Goal: Task Accomplishment & Management: Manage account settings

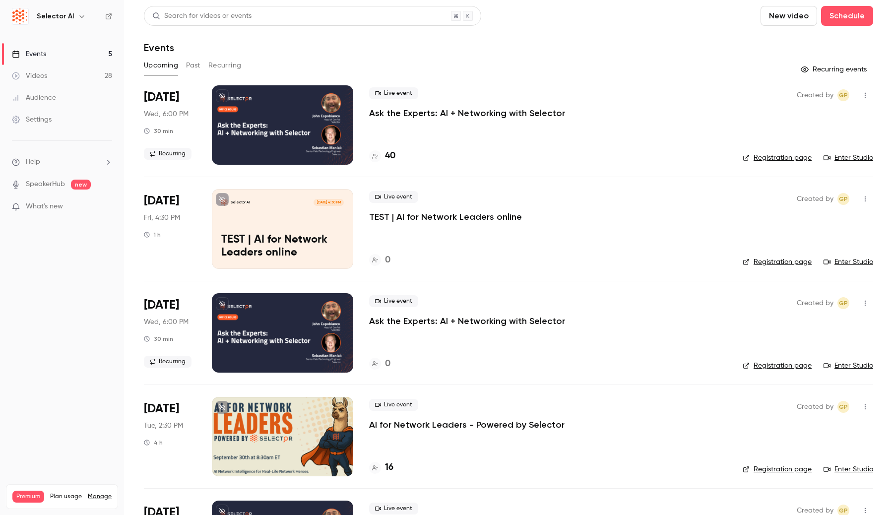
click at [285, 126] on div at bounding box center [282, 124] width 141 height 79
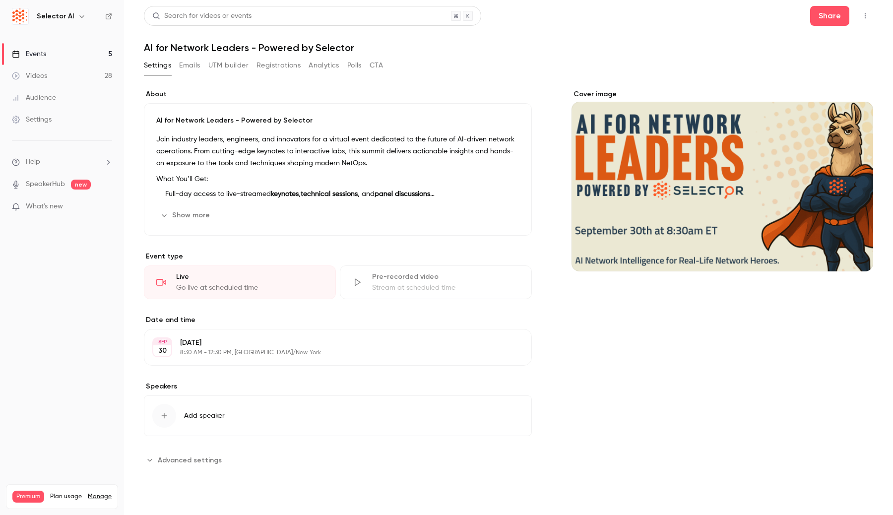
click at [296, 357] on p "8:30 AM - 12:30 PM, America/New_York" at bounding box center [329, 353] width 299 height 8
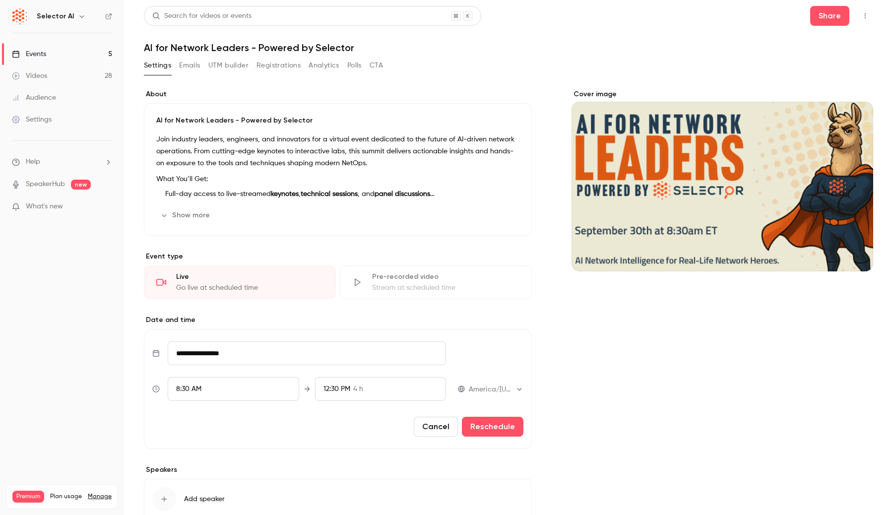
click at [426, 429] on button "Cancel" at bounding box center [436, 427] width 44 height 20
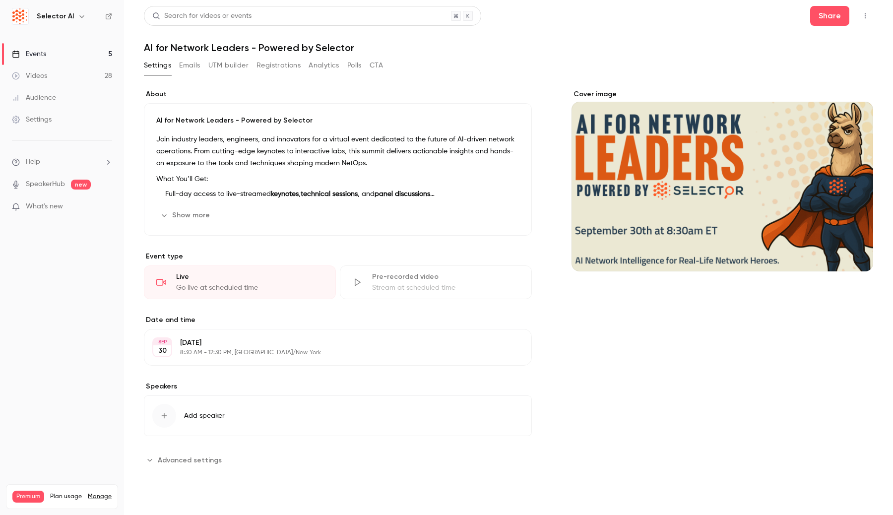
click at [298, 357] on p "8:30 AM - 12:30 PM, America/New_York" at bounding box center [329, 353] width 299 height 8
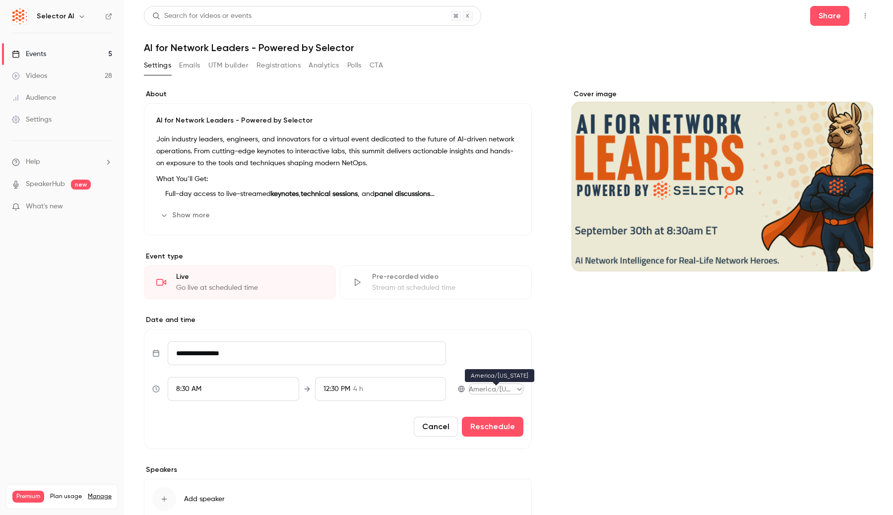
click at [519, 394] on body "Selector AI Events 5 Videos 28 Audience Settings Help SpeakerHub new What's new…" at bounding box center [446, 257] width 893 height 515
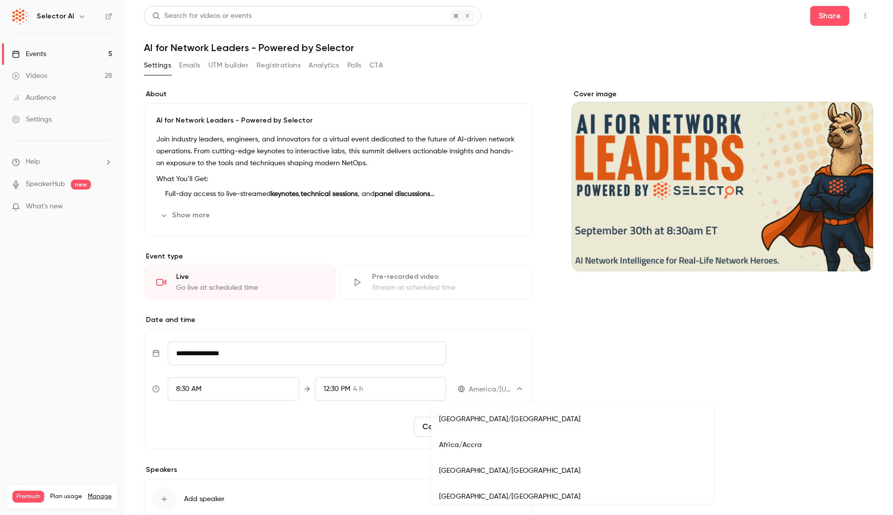
scroll to position [3941, 0]
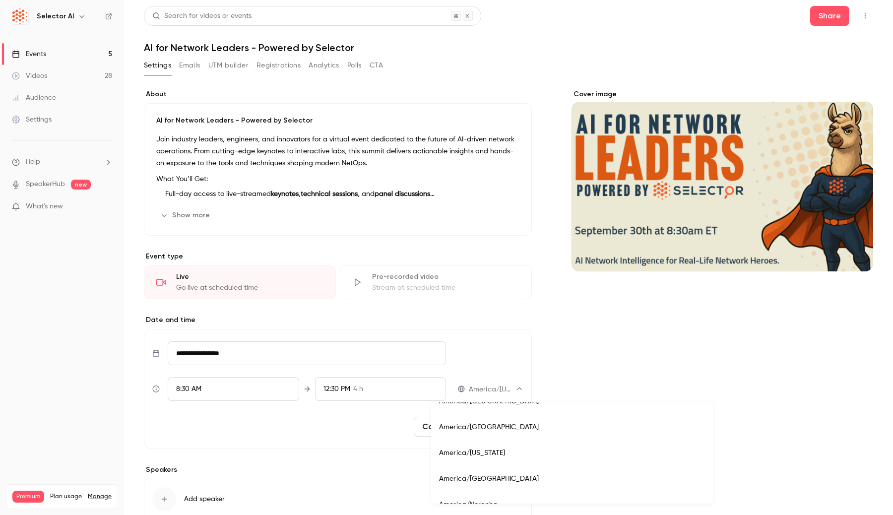
click at [556, 369] on div at bounding box center [446, 257] width 893 height 515
click at [419, 434] on button "Cancel" at bounding box center [436, 427] width 44 height 20
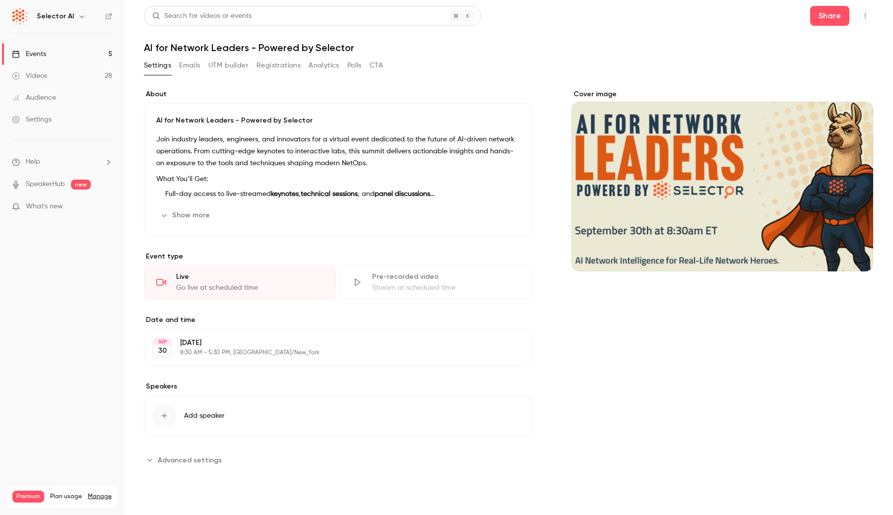
click at [401, 288] on div "Stream at scheduled time" at bounding box center [445, 288] width 147 height 10
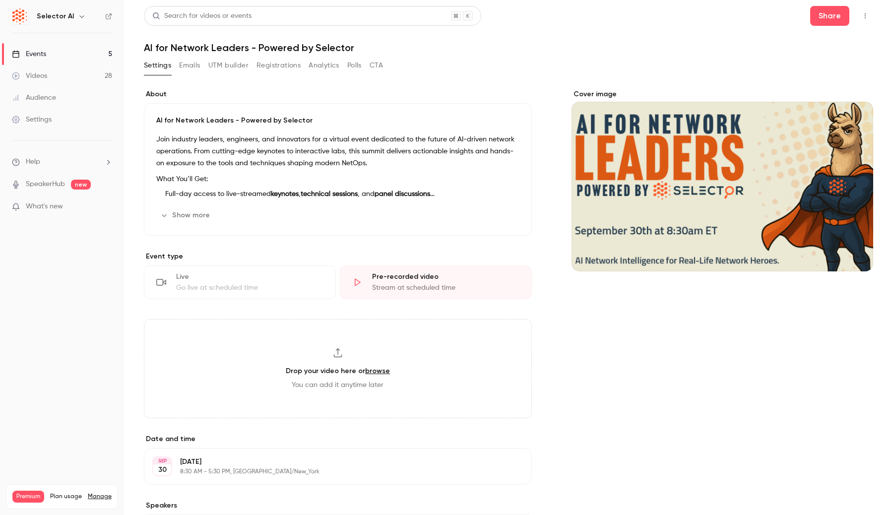
click at [285, 293] on div "Go live at scheduled time" at bounding box center [249, 288] width 147 height 10
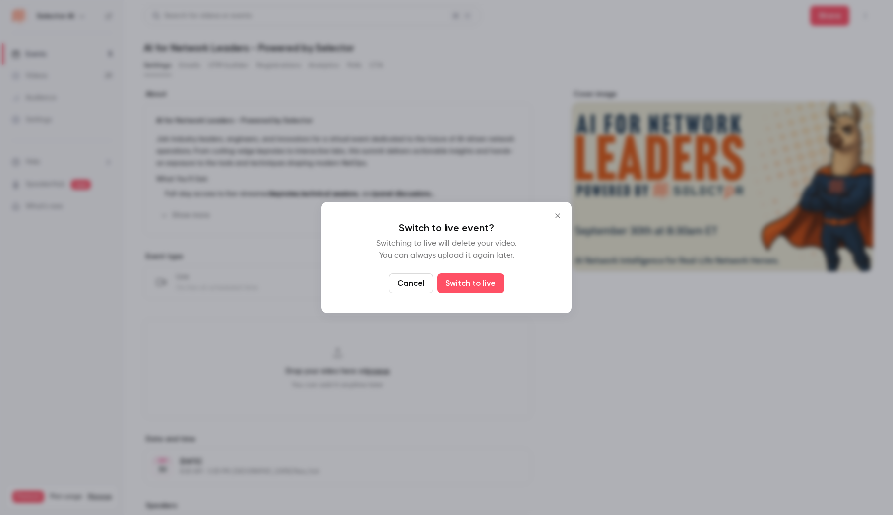
click at [423, 279] on button "Cancel" at bounding box center [411, 283] width 44 height 20
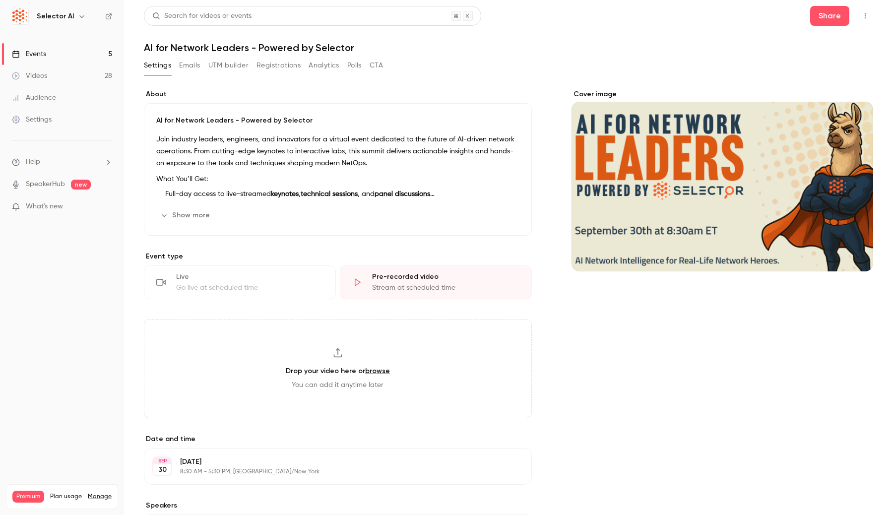
click at [306, 293] on div "Go live at scheduled time" at bounding box center [249, 288] width 147 height 10
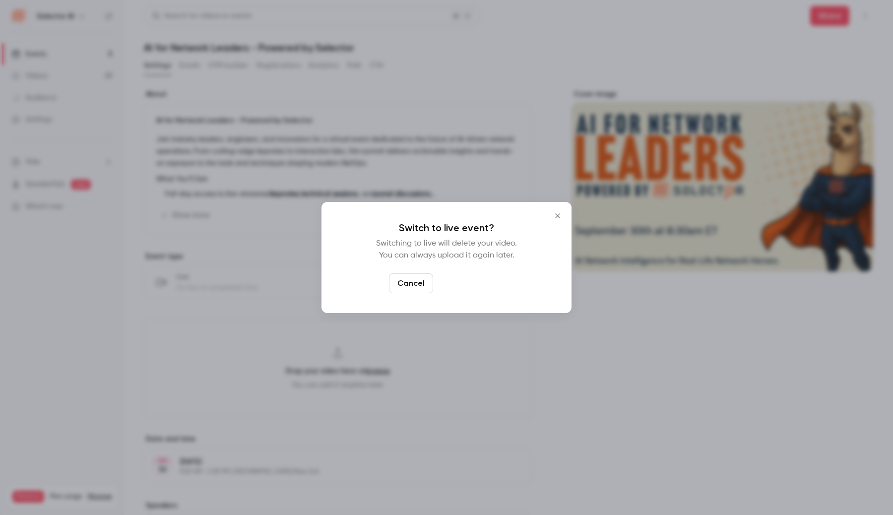
click at [461, 288] on button "Switch to live" at bounding box center [470, 283] width 67 height 20
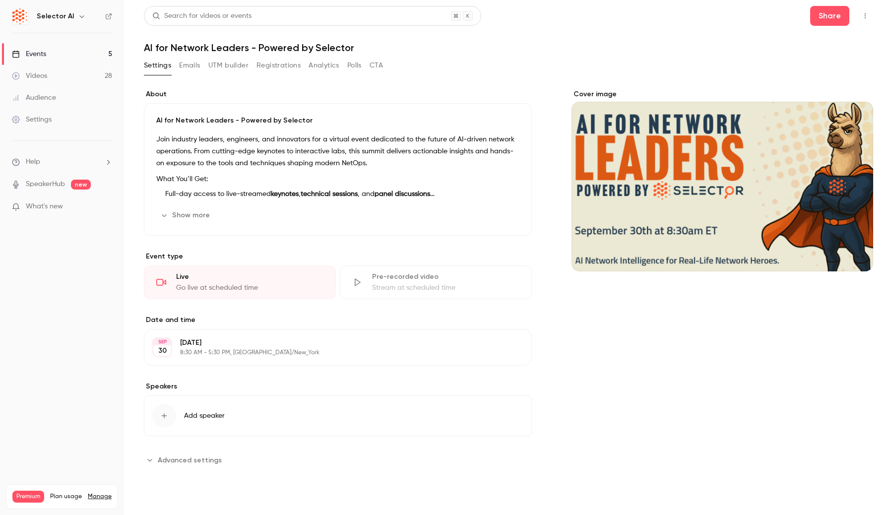
click at [322, 356] on p "8:30 AM - 5:30 PM, [GEOGRAPHIC_DATA]/New_York" at bounding box center [329, 353] width 299 height 8
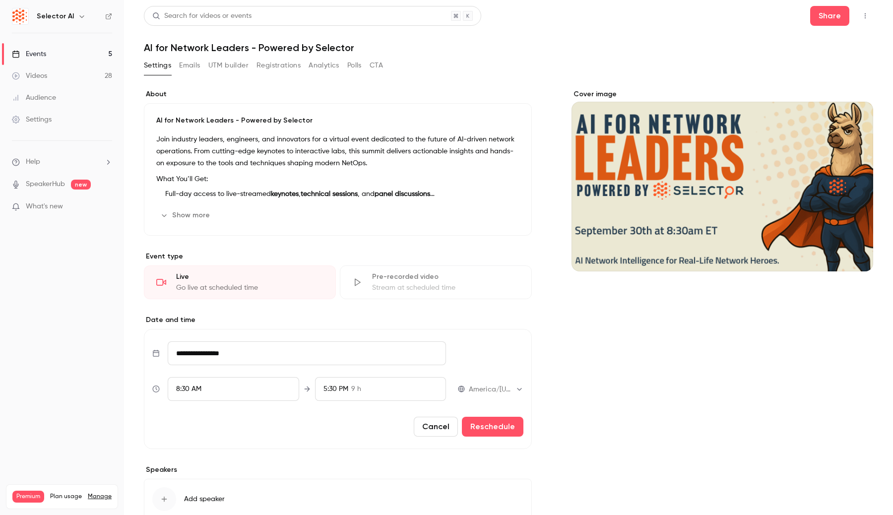
click at [425, 429] on button "Cancel" at bounding box center [436, 427] width 44 height 20
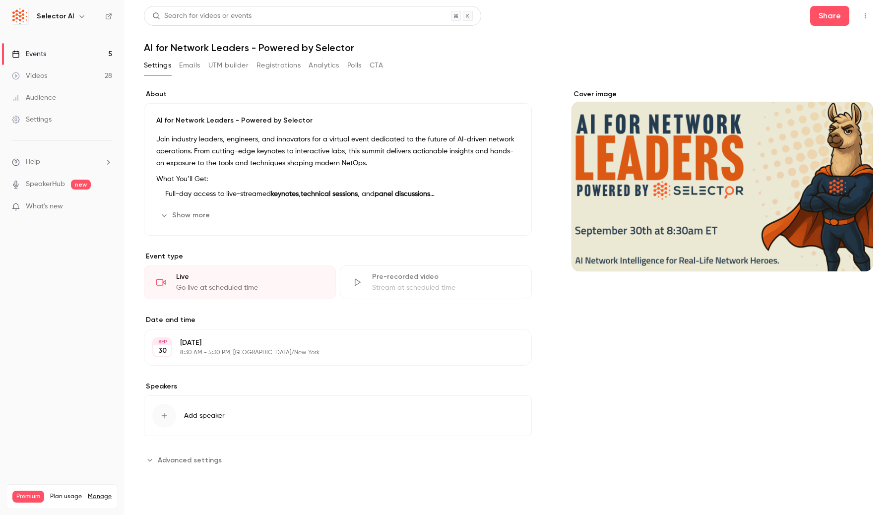
click at [375, 198] on li "Full-day access to live-streamed keynotes , technical sessions , and panel disc…" at bounding box center [340, 194] width 358 height 10
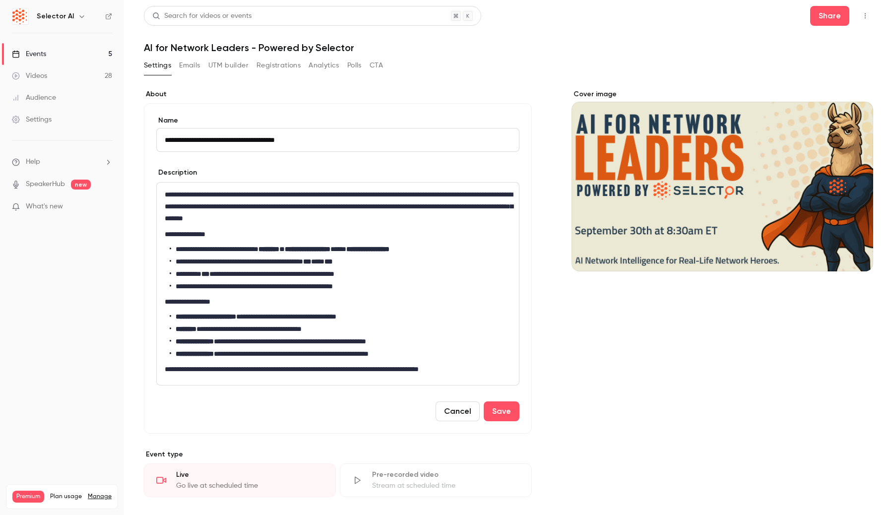
click at [461, 413] on button "Cancel" at bounding box center [458, 412] width 44 height 20
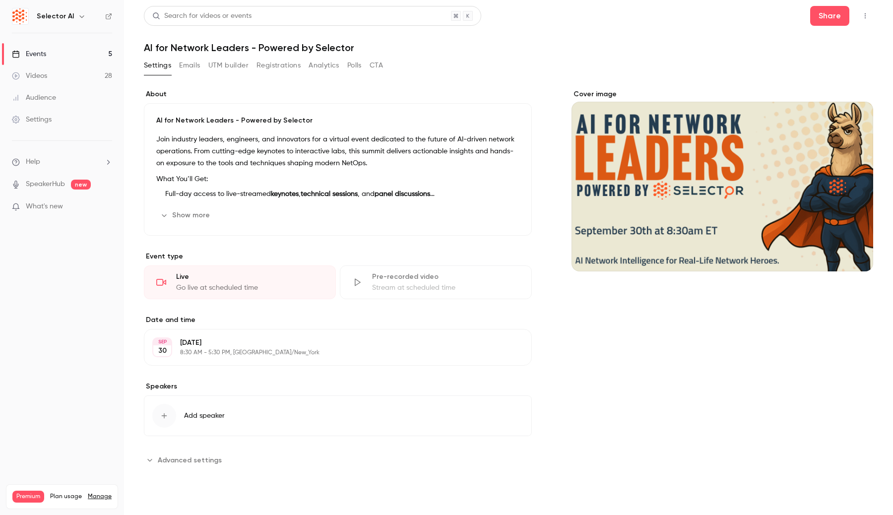
click at [239, 418] on button "Add speaker" at bounding box center [338, 416] width 388 height 41
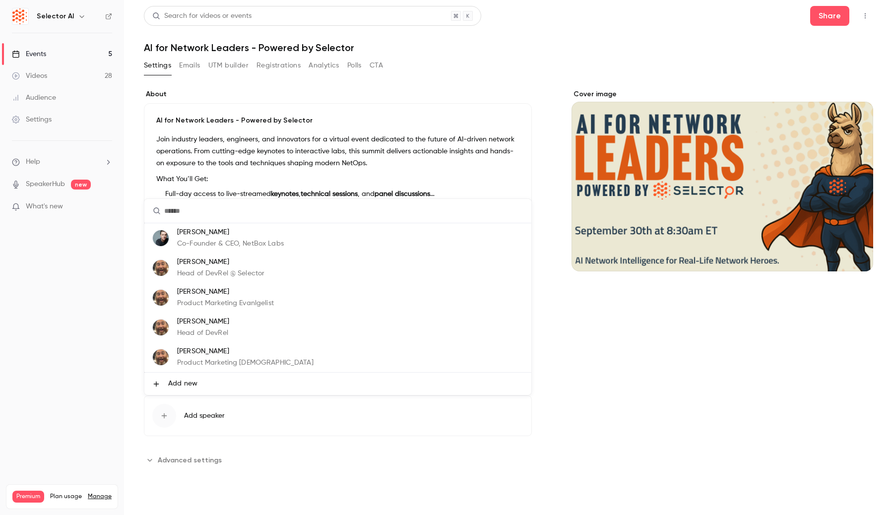
click at [115, 432] on div at bounding box center [446, 257] width 893 height 515
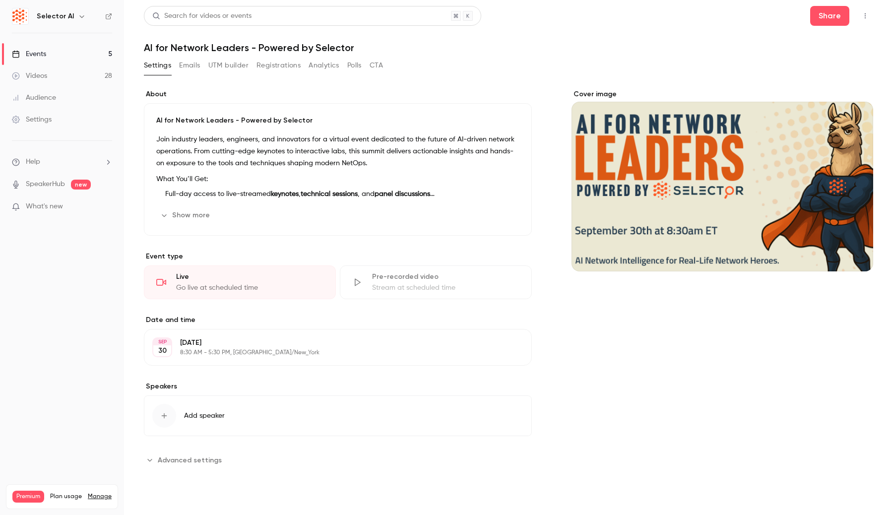
click at [377, 63] on button "CTA" at bounding box center [376, 66] width 13 height 16
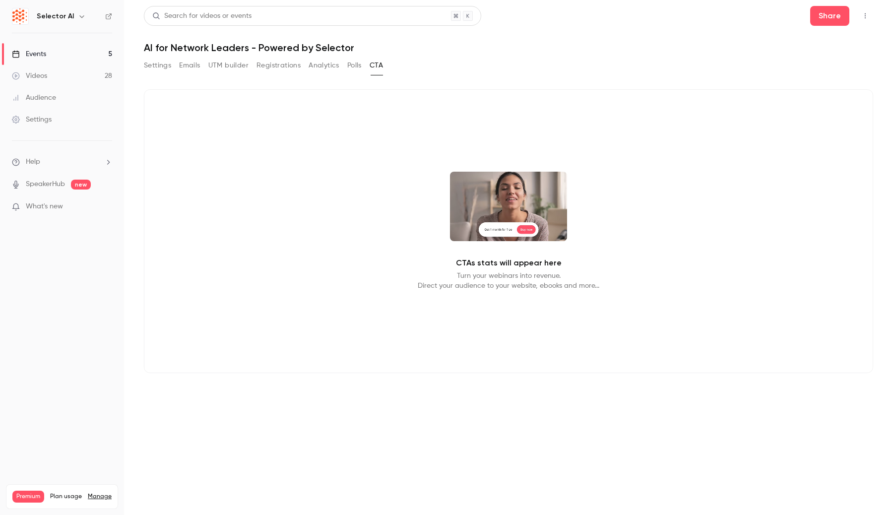
click at [361, 65] on button "Polls" at bounding box center [354, 66] width 14 height 16
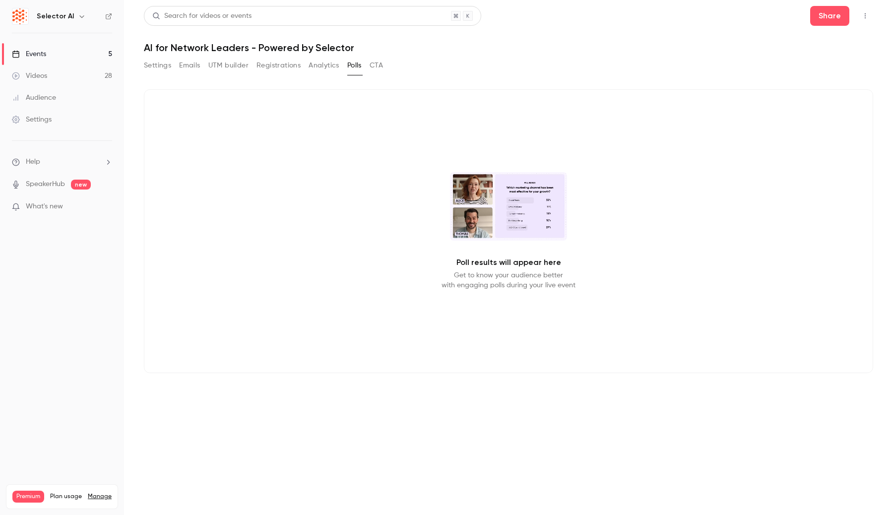
click at [315, 69] on button "Analytics" at bounding box center [324, 66] width 31 height 16
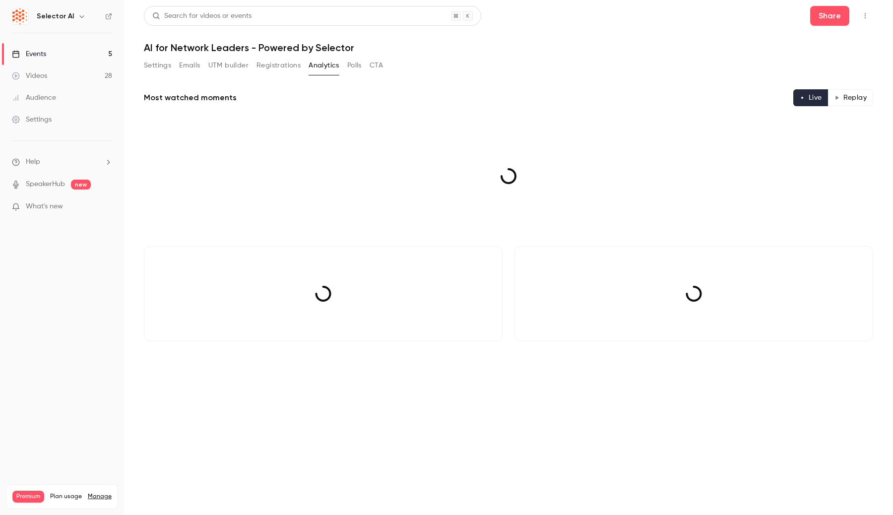
click at [271, 69] on button "Registrations" at bounding box center [279, 66] width 44 height 16
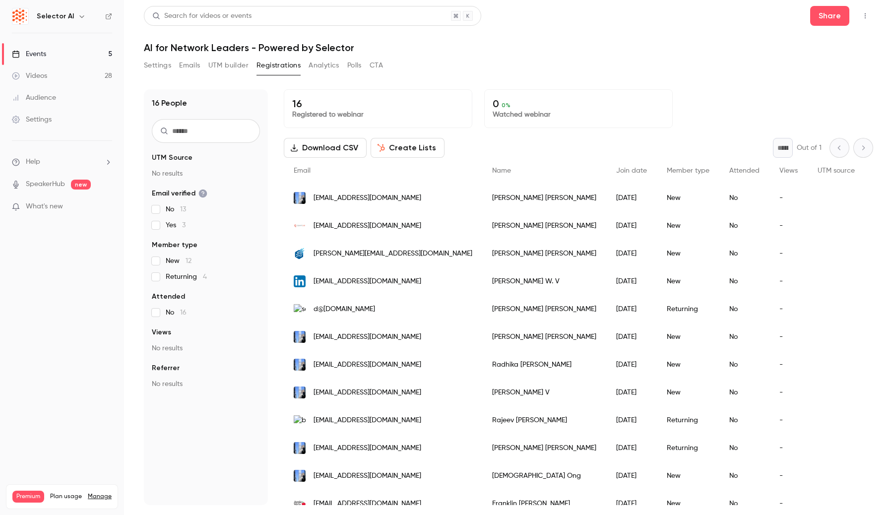
click at [224, 68] on button "UTM builder" at bounding box center [228, 66] width 40 height 16
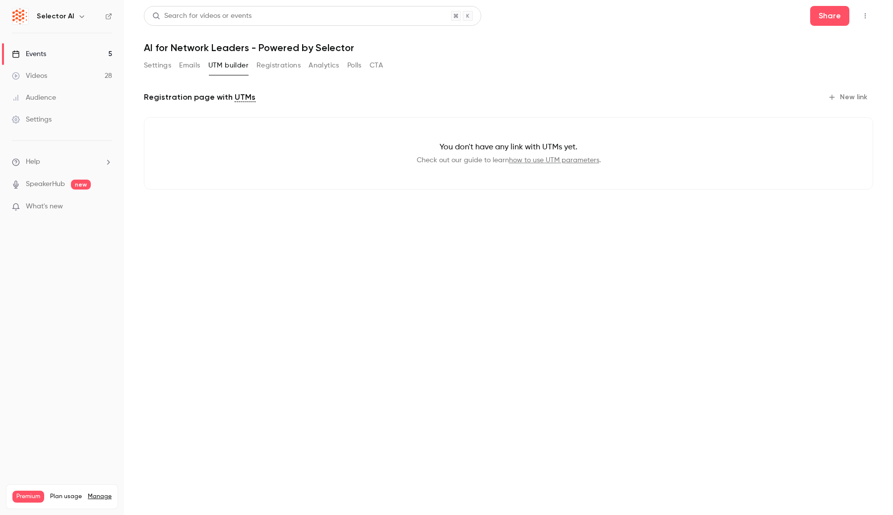
click at [160, 66] on button "Settings" at bounding box center [157, 66] width 27 height 16
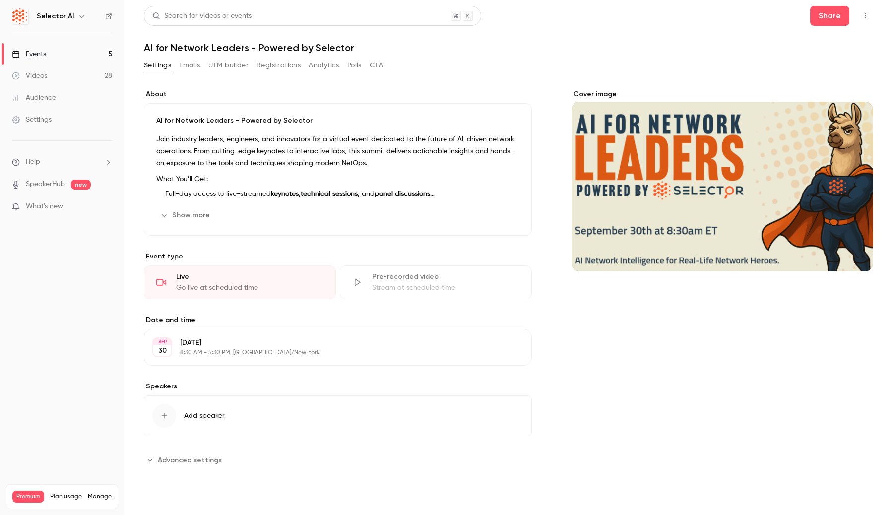
click at [107, 54] on link "Events 5" at bounding box center [62, 54] width 124 height 22
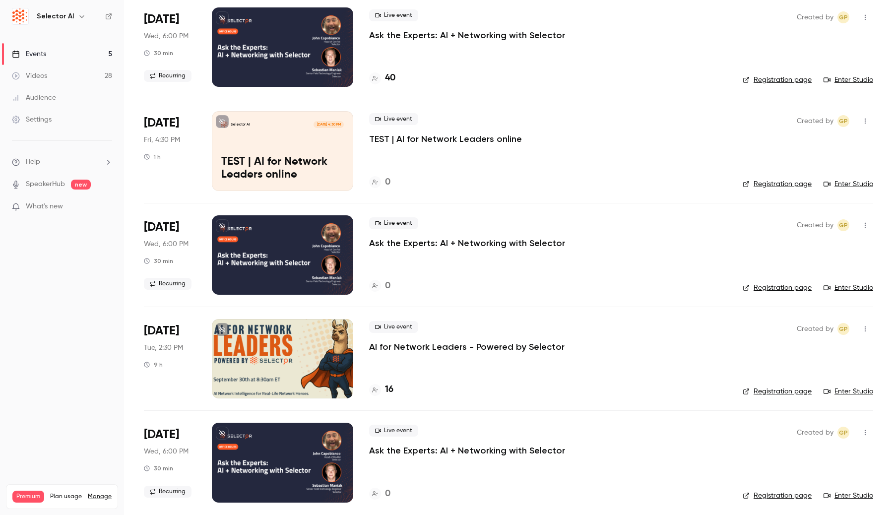
scroll to position [83, 0]
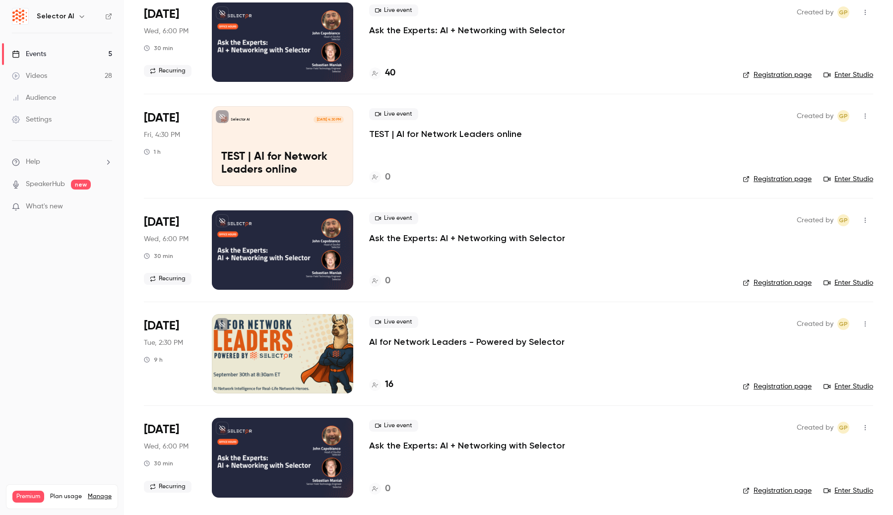
click at [311, 143] on div "Selector AI Sep 12, 4:30 PM TEST | AI for Network Leaders online" at bounding box center [282, 145] width 141 height 79
click at [312, 339] on div at bounding box center [282, 353] width 141 height 79
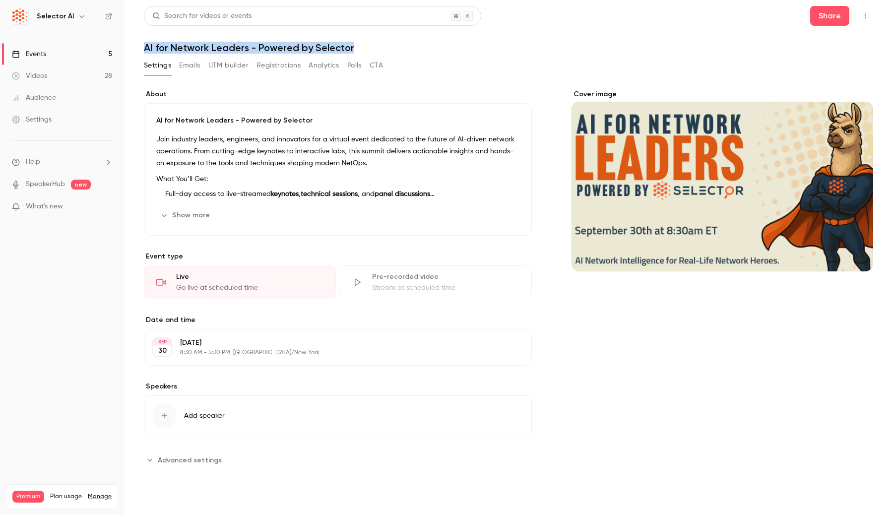
drag, startPoint x: 374, startPoint y: 48, endPoint x: 147, endPoint y: 43, distance: 226.9
click at [147, 43] on h1 "AI for Network Leaders - Powered by Selector" at bounding box center [509, 48] width 730 height 12
drag, startPoint x: 143, startPoint y: 46, endPoint x: 249, endPoint y: 50, distance: 105.8
click at [249, 50] on main "Search for videos or events Share AI for Network Leaders - Powered by Selector …" at bounding box center [508, 257] width 769 height 515
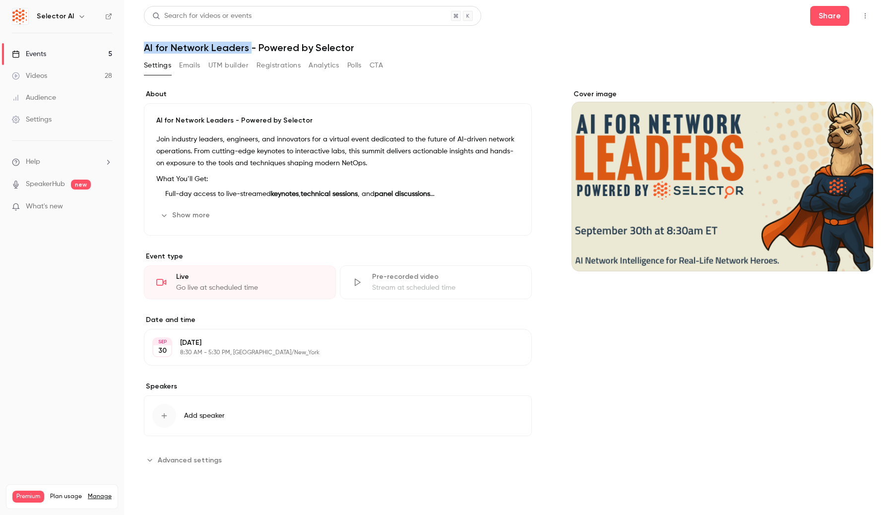
copy h1 "AI for Network Leaders"
click at [327, 42] on h1 "AI for Network Leaders - Powered by Selector" at bounding box center [509, 48] width 730 height 12
copy div "AI for Network Leaders - Powered by Selector Settings Emails UTM builder Regist…"
